Goal: Information Seeking & Learning: Learn about a topic

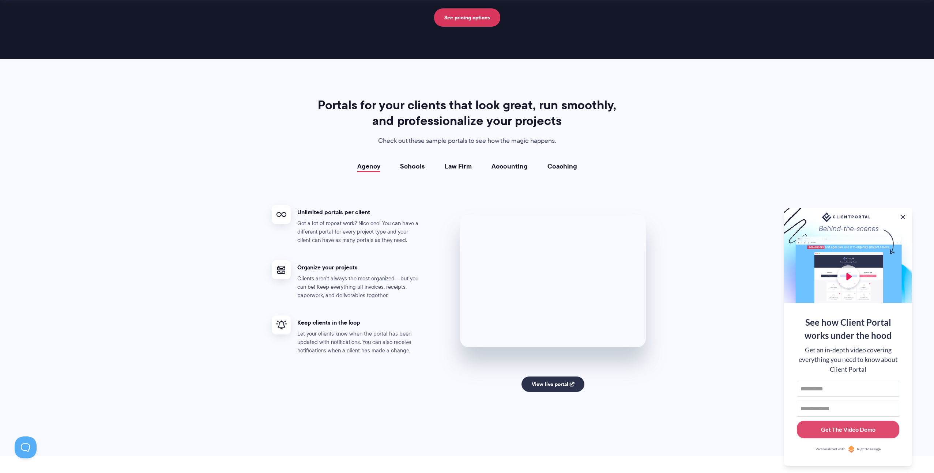
scroll to position [1227, 0]
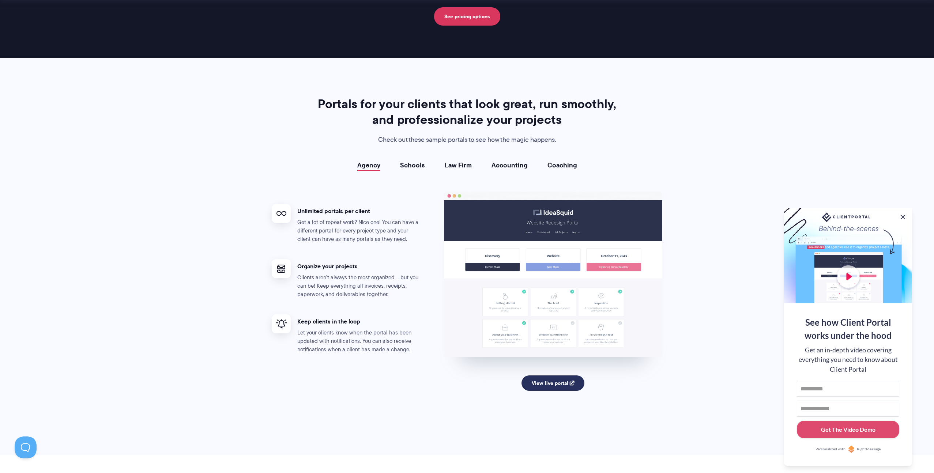
click at [555, 385] on link "View live portal" at bounding box center [552, 382] width 63 height 15
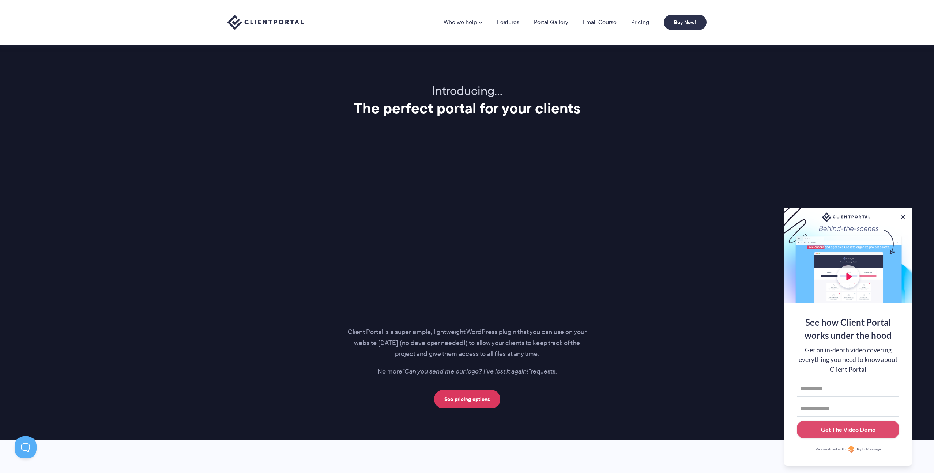
scroll to position [815, 0]
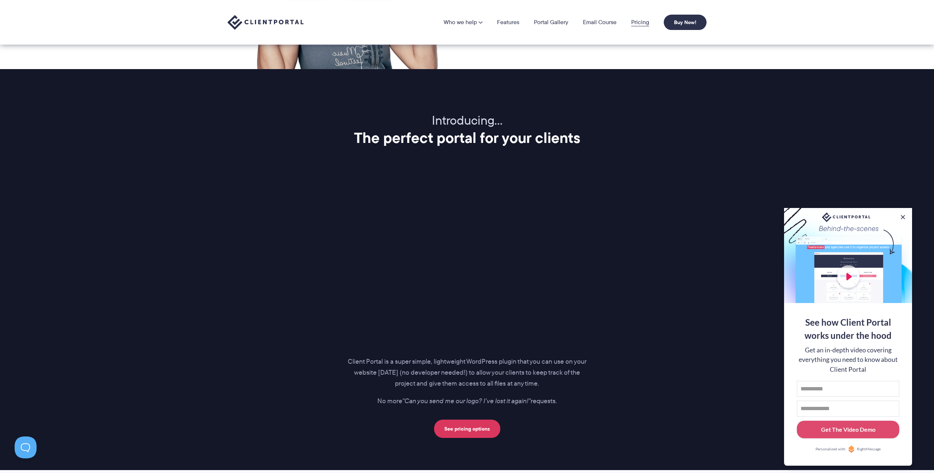
click at [642, 21] on link "Pricing" at bounding box center [640, 22] width 18 height 6
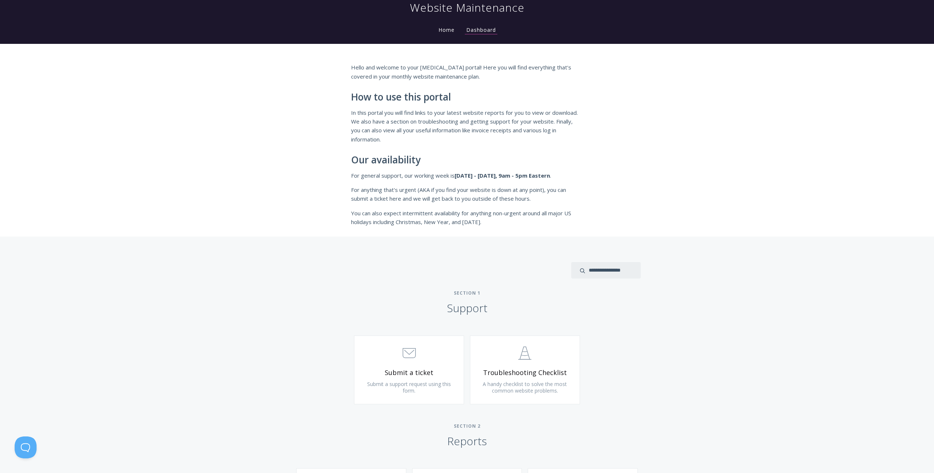
scroll to position [64, 0]
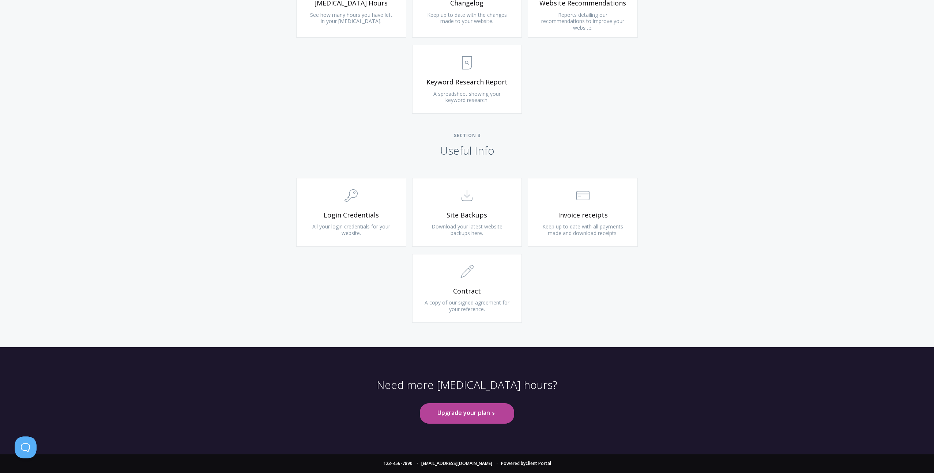
scroll to position [2992, 0]
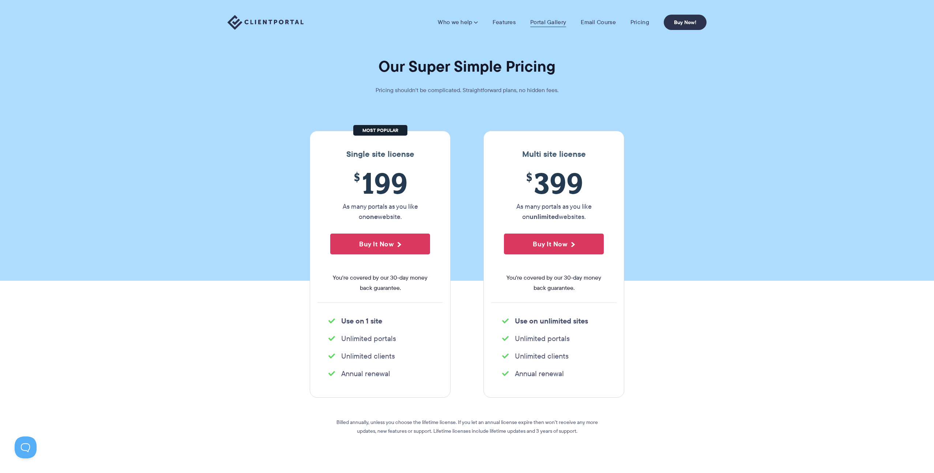
click at [544, 22] on link "Portal Gallery" at bounding box center [548, 22] width 36 height 7
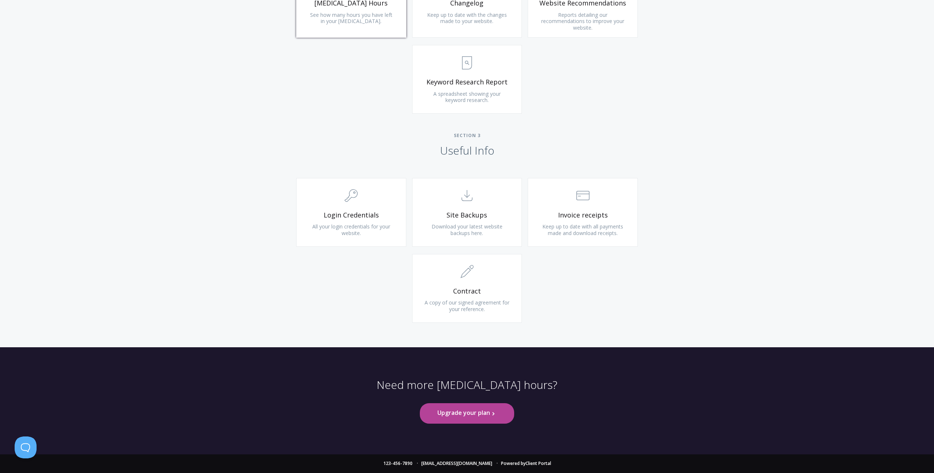
scroll to position [4087, 0]
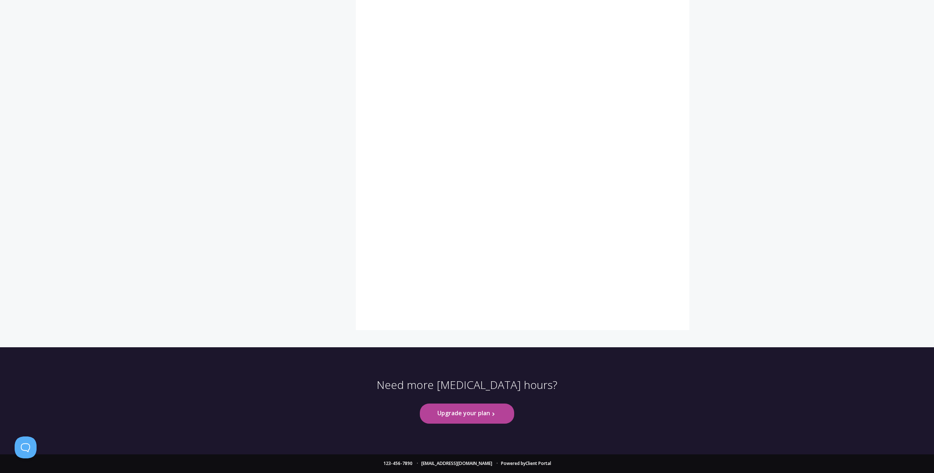
scroll to position [8676, 0]
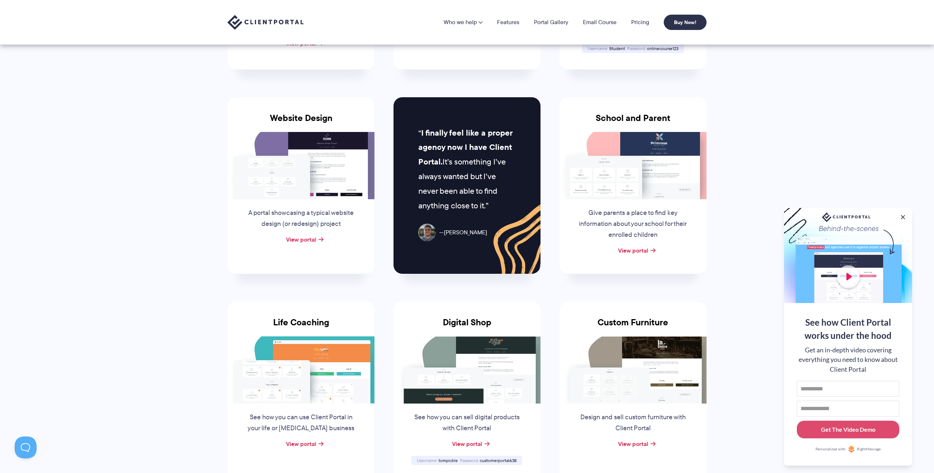
scroll to position [276, 0]
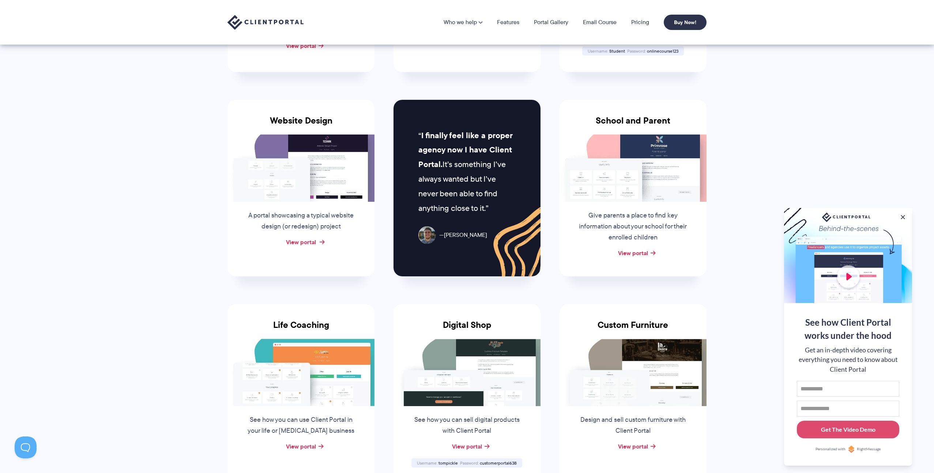
click at [310, 243] on link "View portal" at bounding box center [301, 242] width 30 height 9
click at [287, 23] on img at bounding box center [265, 22] width 76 height 15
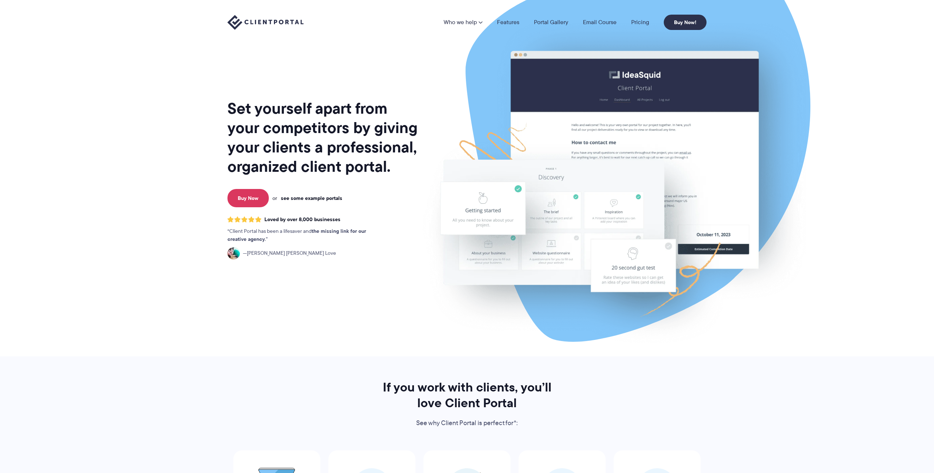
click at [329, 198] on link "see some example portals" at bounding box center [311, 198] width 61 height 7
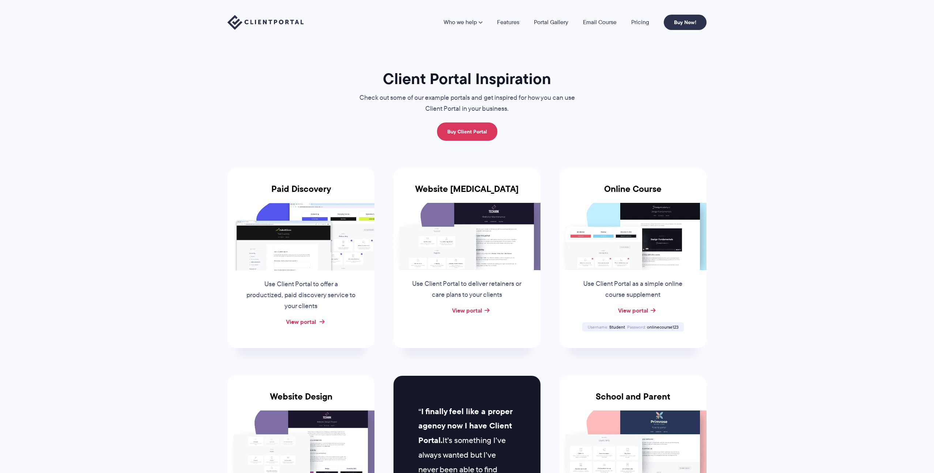
click at [311, 321] on link "View portal" at bounding box center [301, 321] width 30 height 9
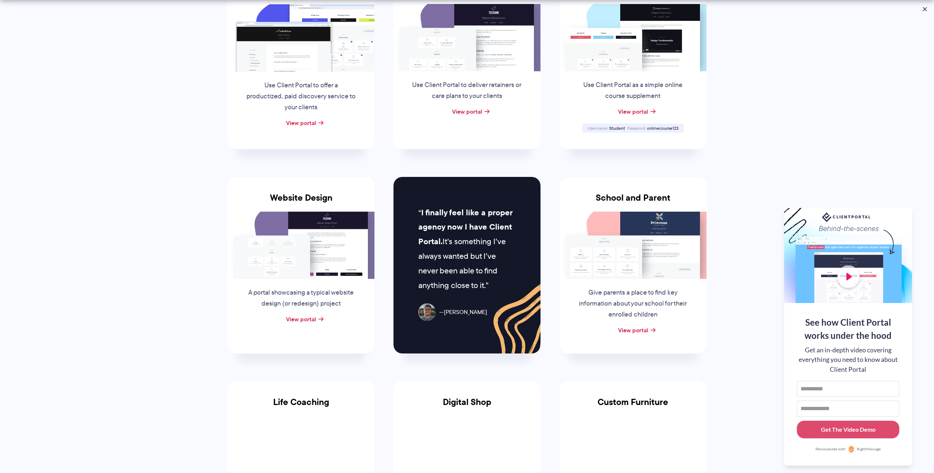
scroll to position [203, 0]
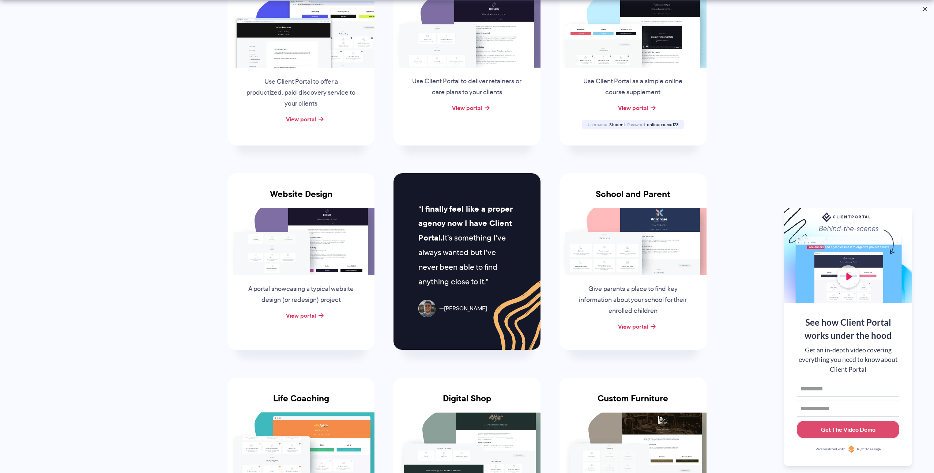
click at [341, 252] on img at bounding box center [300, 241] width 147 height 67
click at [309, 315] on link "View portal" at bounding box center [301, 315] width 30 height 9
